Goal: Task Accomplishment & Management: Manage account settings

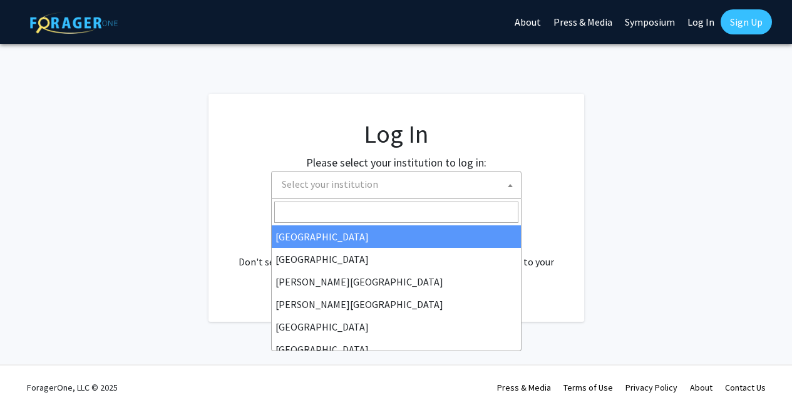
click at [413, 172] on span "Select your institution" at bounding box center [399, 185] width 244 height 26
select select "34"
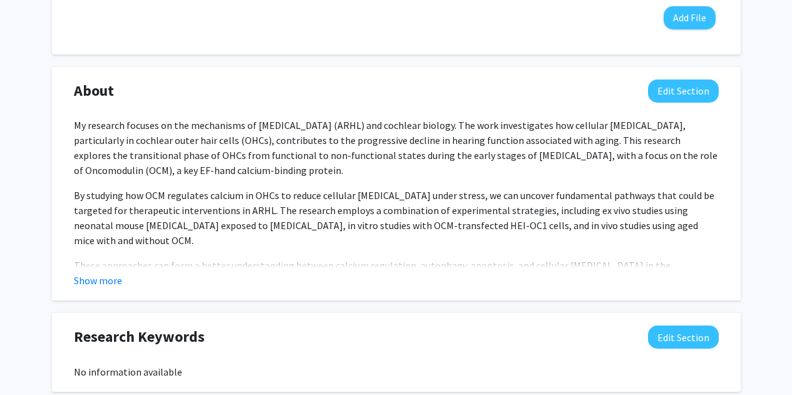
scroll to position [501, 0]
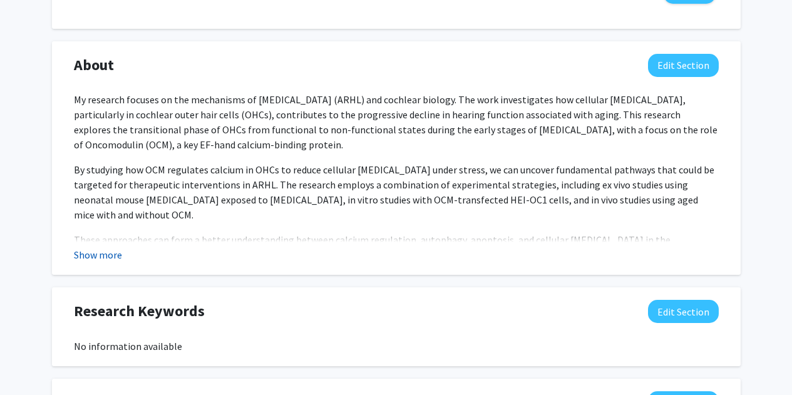
click at [90, 257] on button "Show more" at bounding box center [98, 254] width 48 height 15
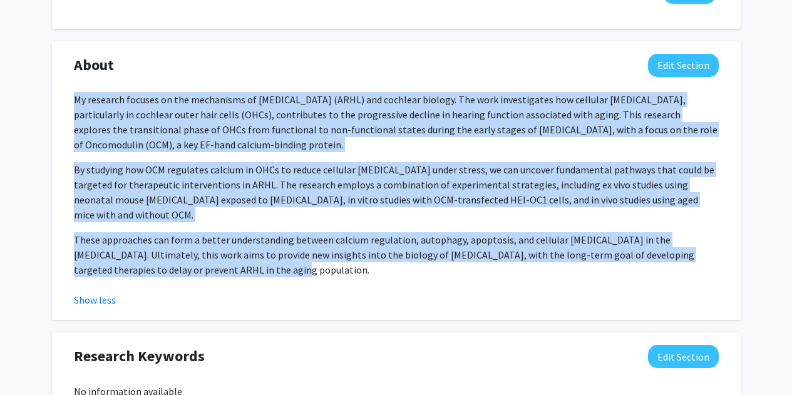
drag, startPoint x: 177, startPoint y: 254, endPoint x: 71, endPoint y: 95, distance: 191.1
click at [71, 95] on div "My research focuses on the mechanisms of [MEDICAL_DATA] (ARHL) and cochlear bio…" at bounding box center [397, 199] width 664 height 215
copy div "Lo ipsumdol sitamet co adi elitseddoe te inc-utlabor etdolor magn (ALIQ) eni ad…"
click at [234, 165] on p "By studying how OCM regulates calcium in OHCs to reduce cellular [MEDICAL_DATA]…" at bounding box center [396, 192] width 645 height 60
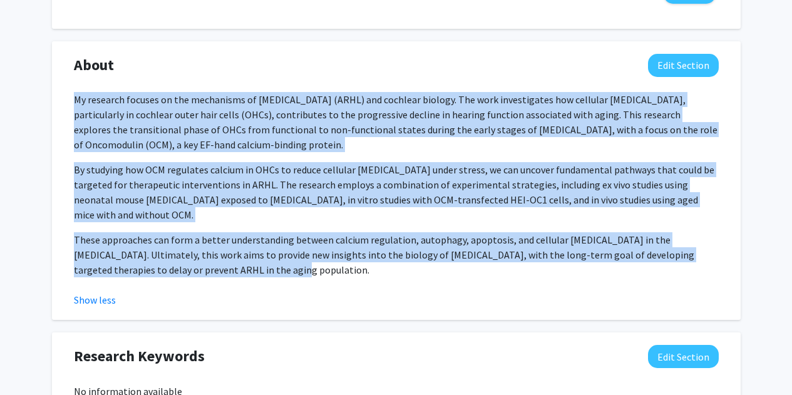
drag, startPoint x: 176, startPoint y: 252, endPoint x: 66, endPoint y: 91, distance: 194.6
click at [66, 91] on div "About Edit Section My research focuses on the mechanisms of [MEDICAL_DATA] (ARH…" at bounding box center [397, 181] width 664 height 254
copy div "Lo ipsumdol sitamet co adi elitseddoe te inc-utlabor etdolor magn (ALIQ) eni ad…"
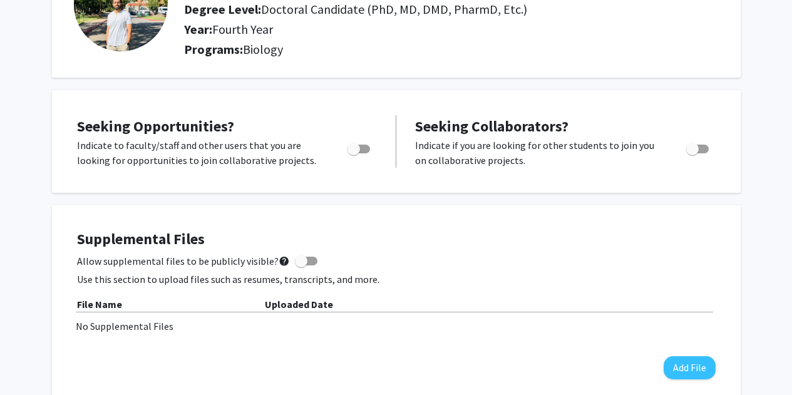
scroll to position [0, 0]
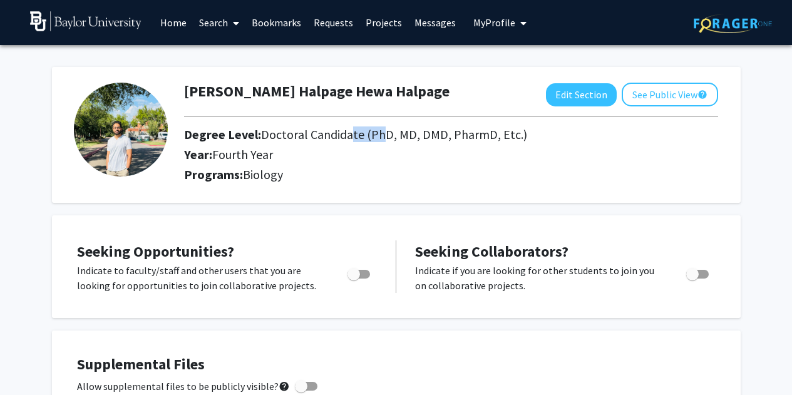
drag, startPoint x: 360, startPoint y: 132, endPoint x: 348, endPoint y: 146, distance: 18.2
click at [348, 146] on div "Degree Level: Doctoral Candidate (PhD, MD, DMD, PharmD, Etc.)" at bounding box center [410, 137] width 470 height 20
click at [383, 170] on h2 "Programs: Biology" at bounding box center [451, 174] width 534 height 15
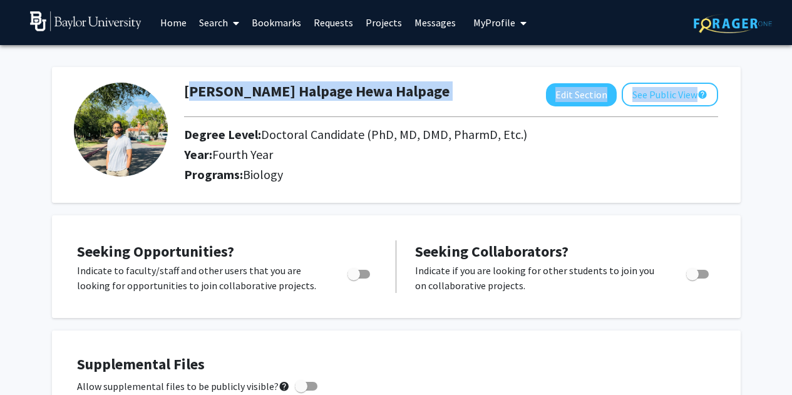
drag, startPoint x: 349, startPoint y: 103, endPoint x: 476, endPoint y: 89, distance: 127.9
click at [285, 110] on div "[PERSON_NAME] [PERSON_NAME] Edit Section See Public View help Degree Level: Doc…" at bounding box center [451, 135] width 553 height 105
click at [648, 98] on button "See Public View help" at bounding box center [670, 95] width 96 height 24
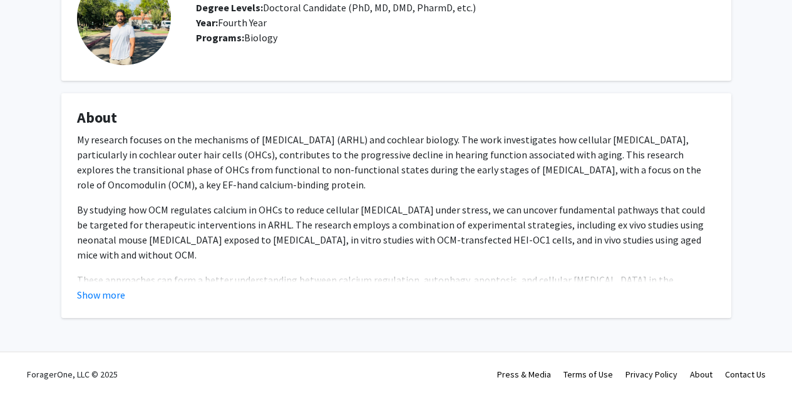
scroll to position [100, 0]
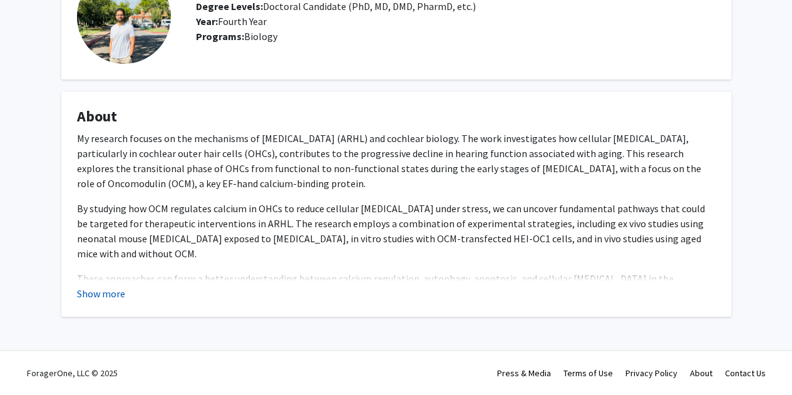
click at [90, 286] on button "Show more" at bounding box center [101, 293] width 48 height 15
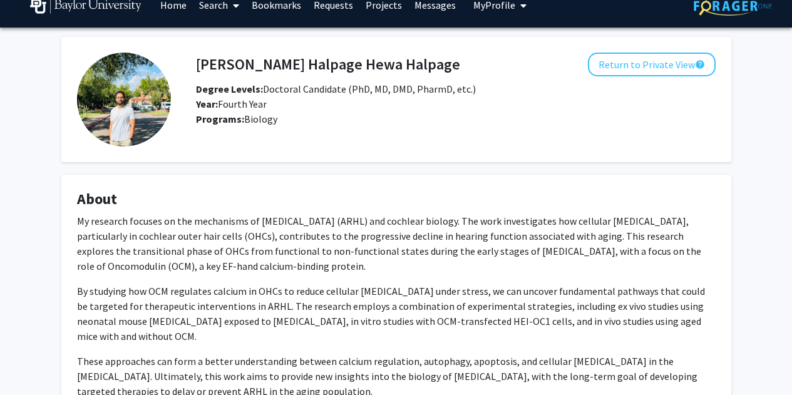
scroll to position [0, 0]
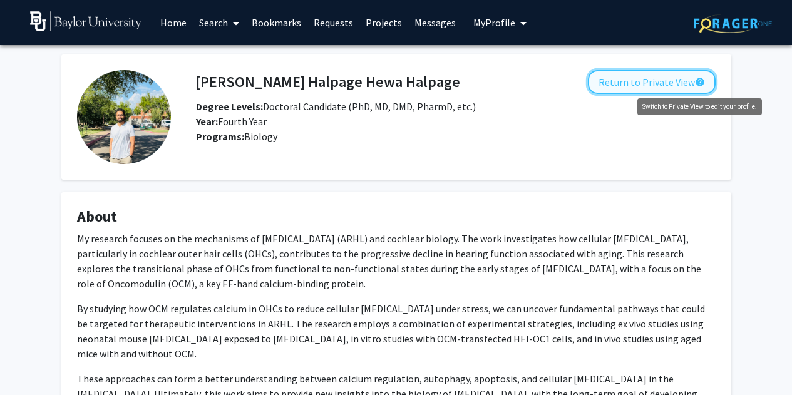
click at [653, 86] on button "Return to Private View help" at bounding box center [652, 82] width 128 height 24
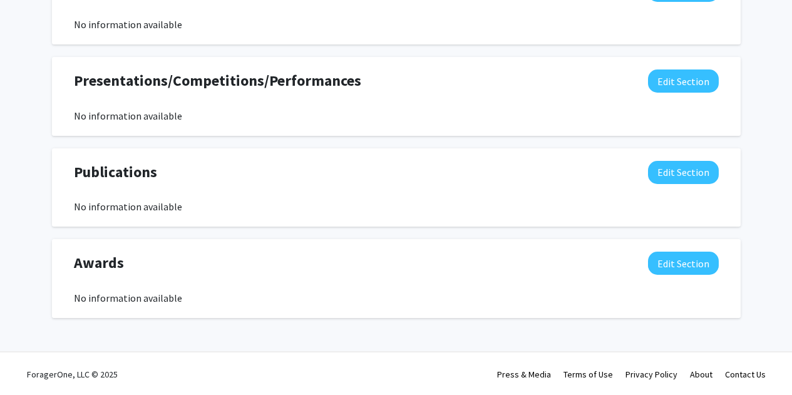
scroll to position [1006, 0]
